Goal: Transaction & Acquisition: Book appointment/travel/reservation

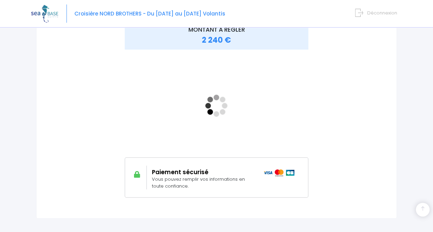
scroll to position [102, 0]
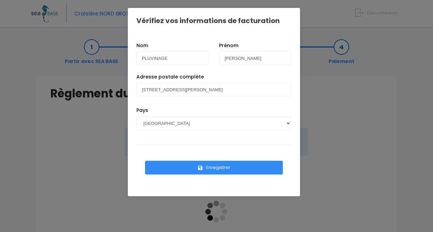
scroll to position [102, 0]
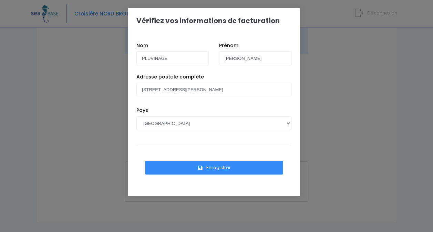
click at [214, 169] on button "Enregistrer" at bounding box center [214, 168] width 138 height 14
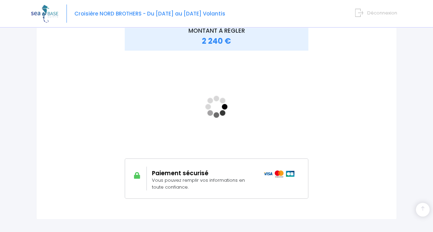
scroll to position [104, 0]
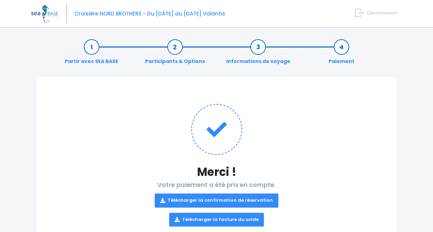
click at [221, 222] on link "Télécharger la facture du solde" at bounding box center [216, 220] width 95 height 14
click at [66, 107] on h1 at bounding box center [216, 129] width 332 height 51
click at [222, 197] on link "Télécharger la confirmation de réservation" at bounding box center [217, 201] width 124 height 14
click at [227, 220] on link "Télécharger la facture du solde" at bounding box center [216, 220] width 95 height 14
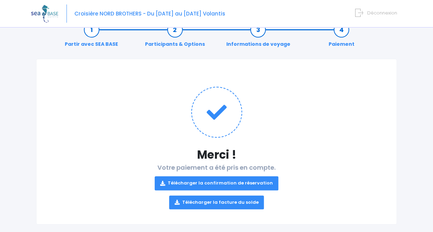
scroll to position [18, 0]
